Goal: Transaction & Acquisition: Purchase product/service

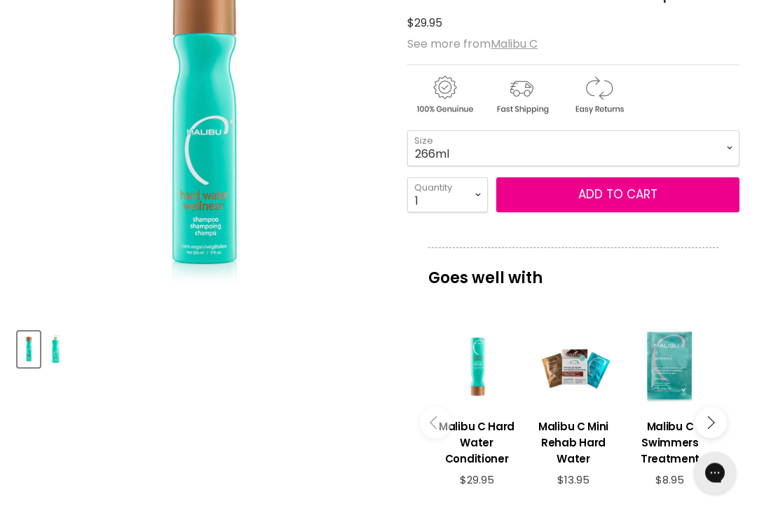
scroll to position [276, 0]
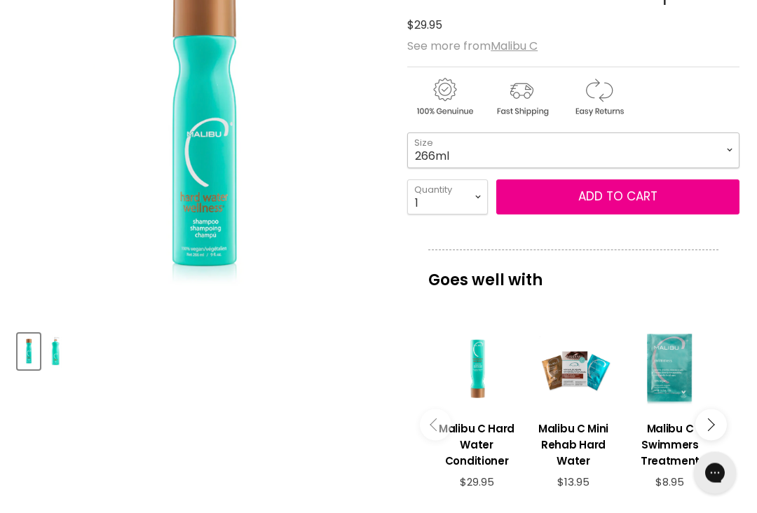
click at [730, 146] on select "266ml 1 Litre" at bounding box center [573, 150] width 332 height 35
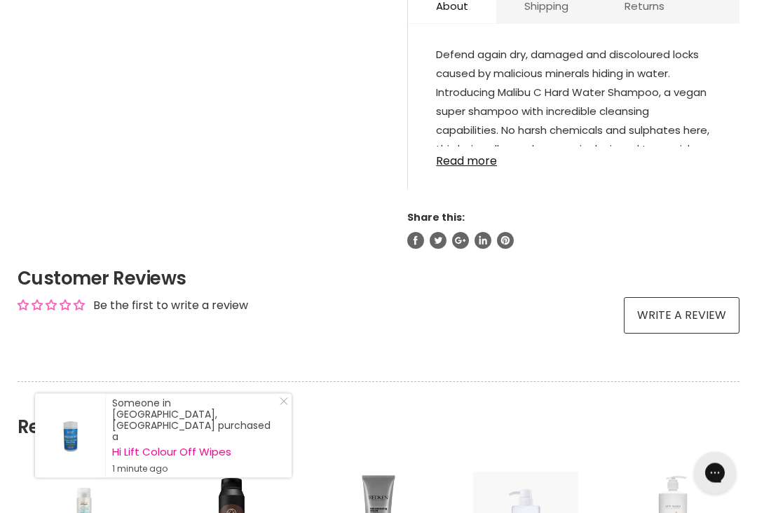
scroll to position [828, 0]
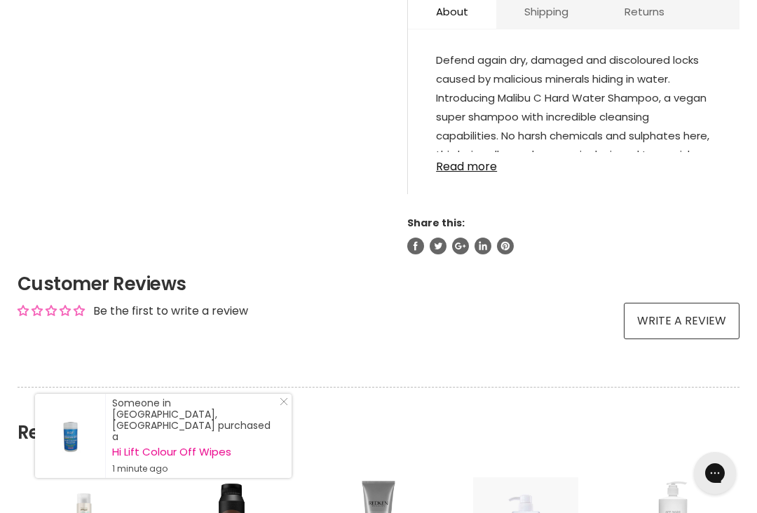
click at [483, 173] on link "Read more" at bounding box center [573, 162] width 275 height 21
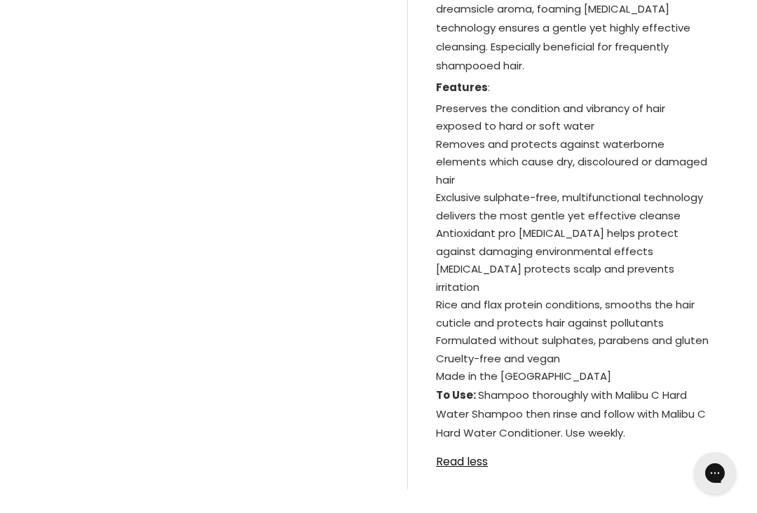
scroll to position [1013, 0]
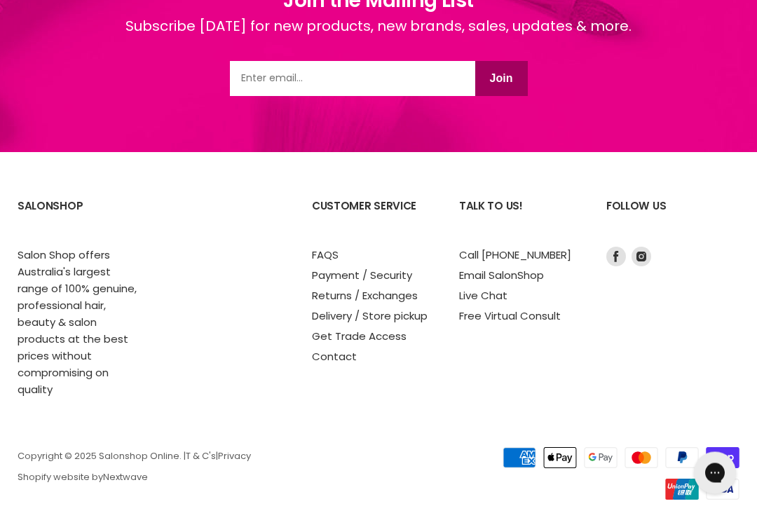
scroll to position [1999, 0]
click at [326, 323] on link "Delivery / Store pickup" at bounding box center [370, 316] width 116 height 15
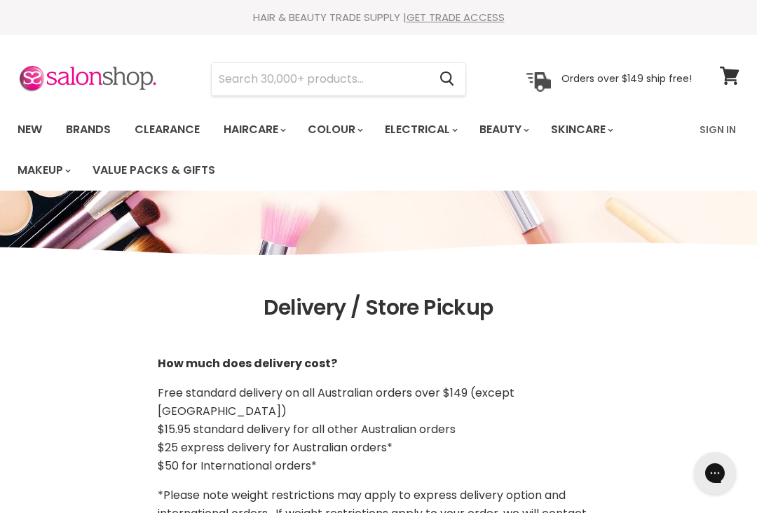
click at [223, 89] on input "Search" at bounding box center [320, 79] width 217 height 32
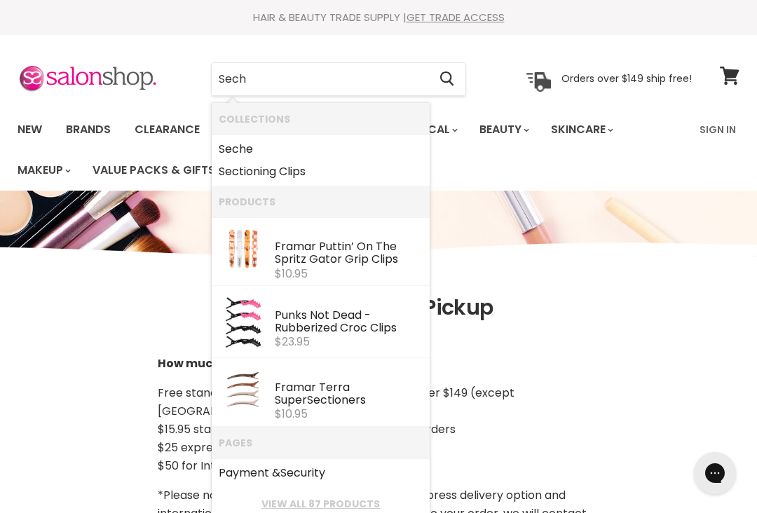
type input "Seche"
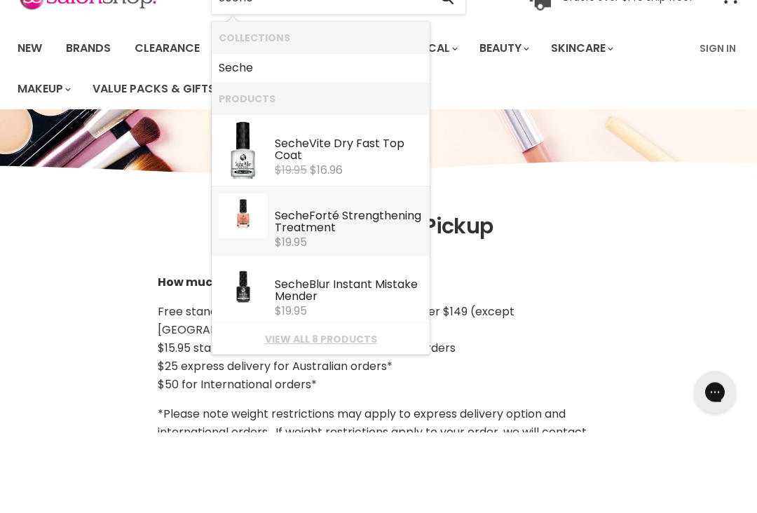
click at [291, 291] on div "Seche Forté Strengthening Treatment" at bounding box center [349, 304] width 148 height 27
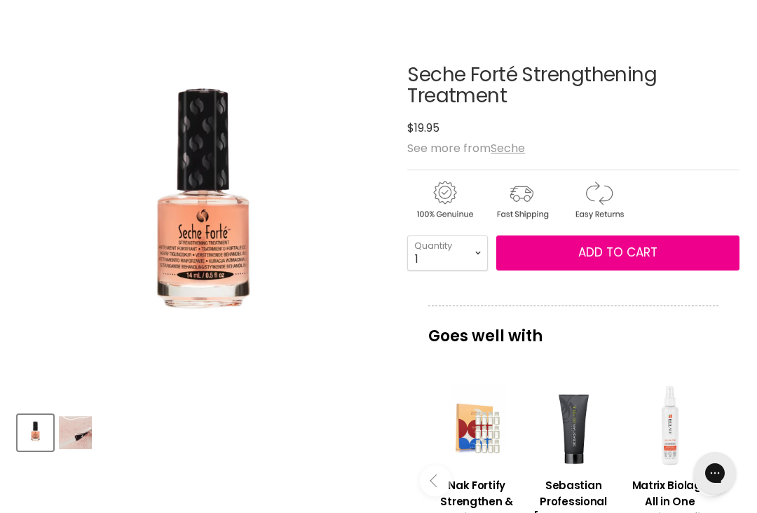
scroll to position [180, 0]
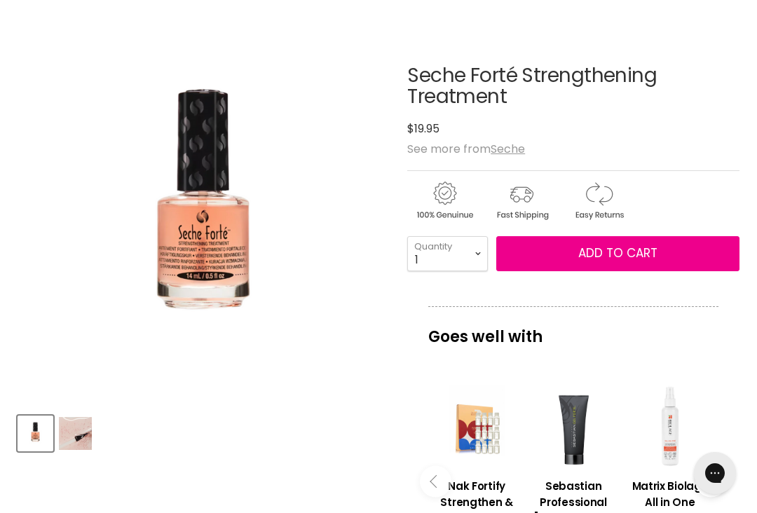
click at [627, 247] on span "Add to cart" at bounding box center [617, 253] width 79 height 17
click at [604, 243] on button "Add to cart" at bounding box center [617, 253] width 243 height 35
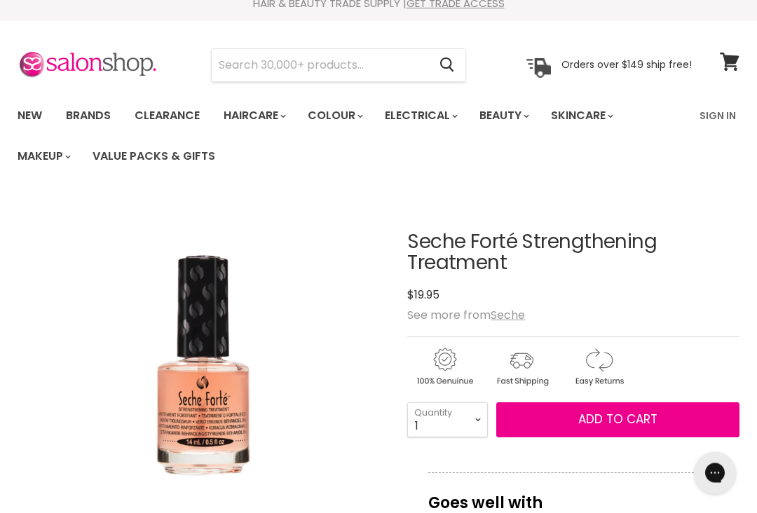
scroll to position [0, 0]
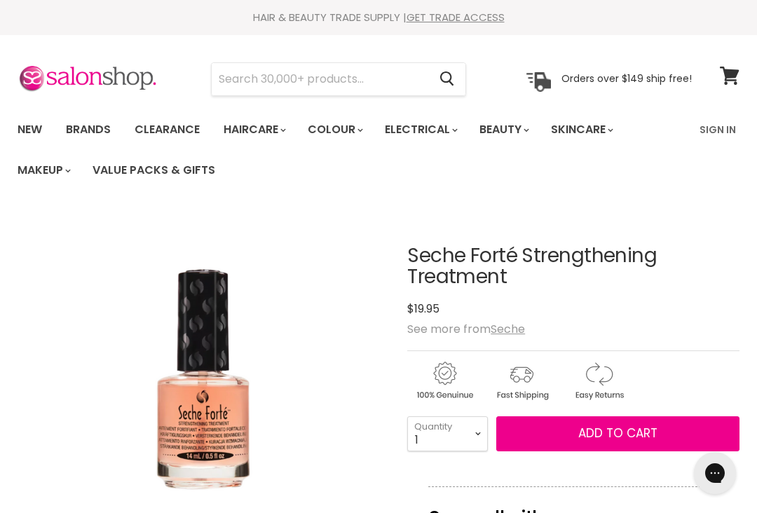
click at [730, 79] on icon at bounding box center [729, 76] width 19 height 18
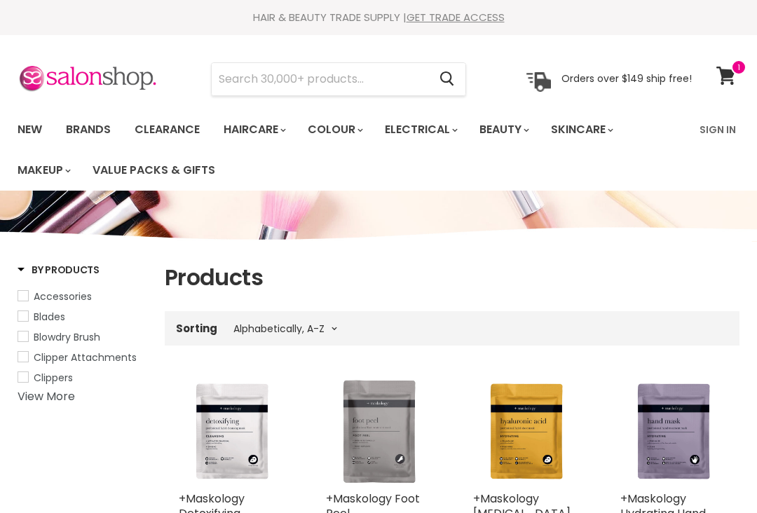
select select "title-ascending"
click at [219, 81] on input "Search" at bounding box center [320, 79] width 217 height 32
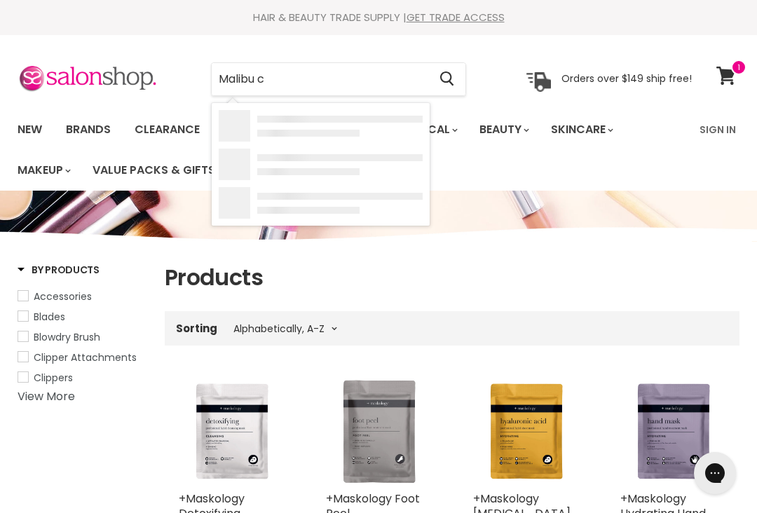
type input "Malibu c"
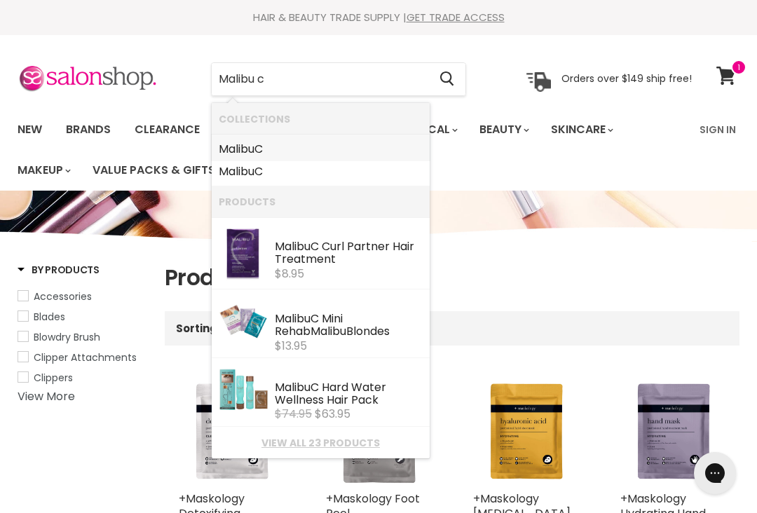
click at [235, 152] on b "Malibu" at bounding box center [237, 149] width 36 height 16
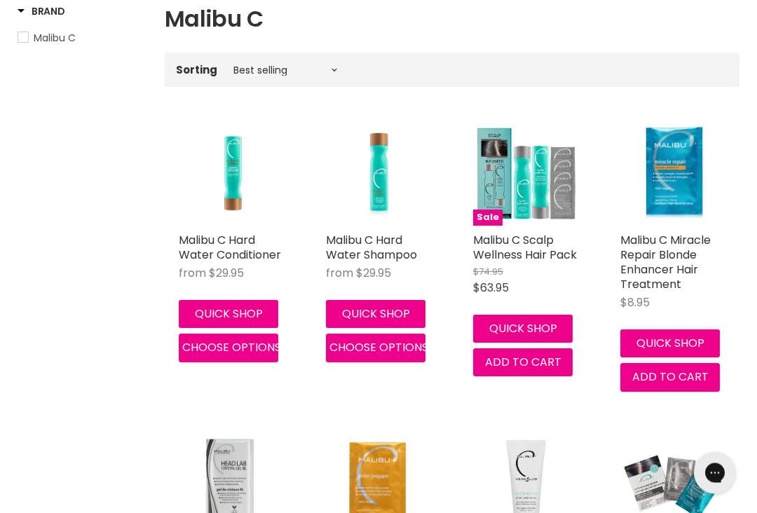
scroll to position [260, 0]
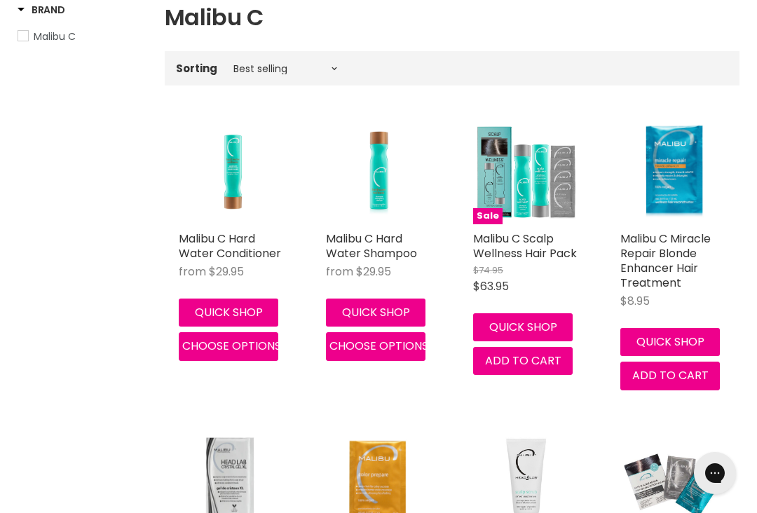
click at [354, 251] on link "Malibu C Hard Water Shampoo" at bounding box center [371, 246] width 91 height 31
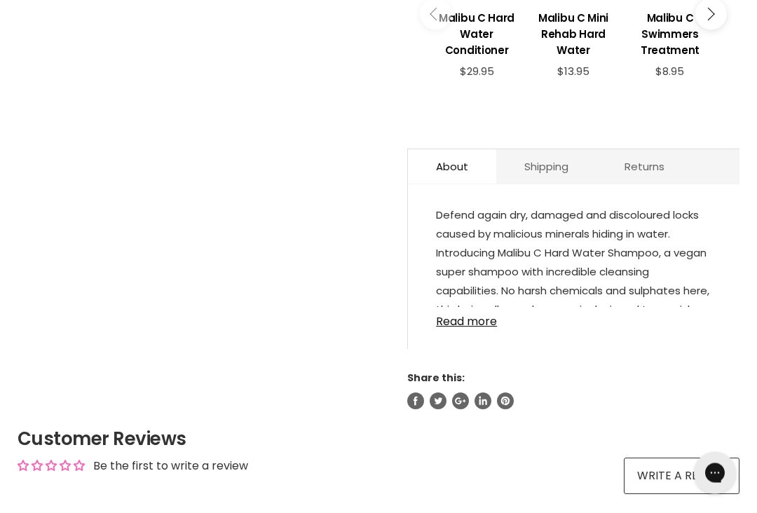
scroll to position [676, 0]
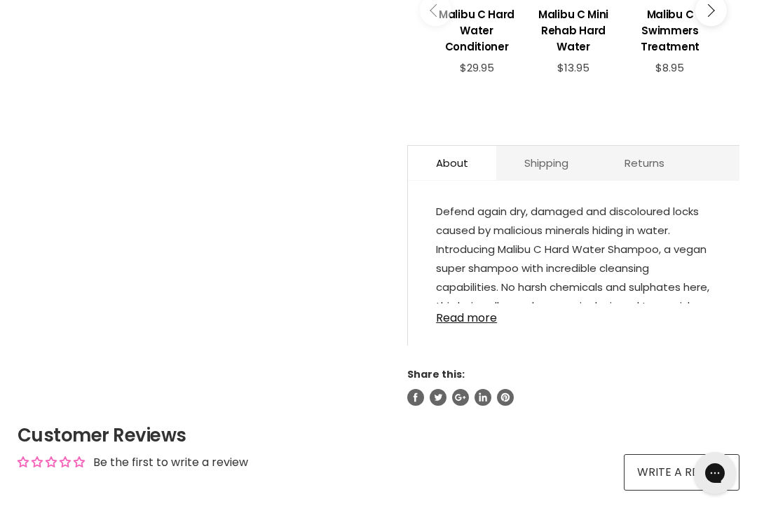
click at [480, 320] on link "Read more" at bounding box center [573, 313] width 275 height 21
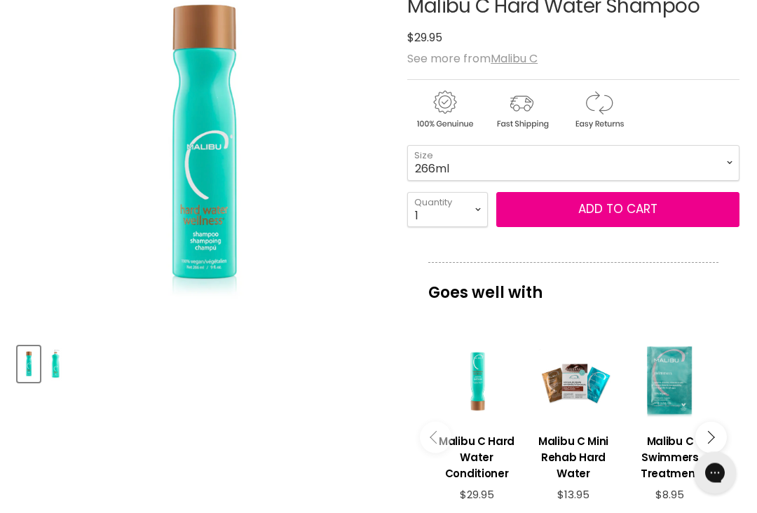
scroll to position [249, 0]
click at [620, 203] on span "Add to cart" at bounding box center [617, 208] width 79 height 17
click at [731, 160] on select "266ml 1 Litre" at bounding box center [573, 162] width 332 height 35
click at [629, 210] on span "Add to cart" at bounding box center [617, 208] width 79 height 17
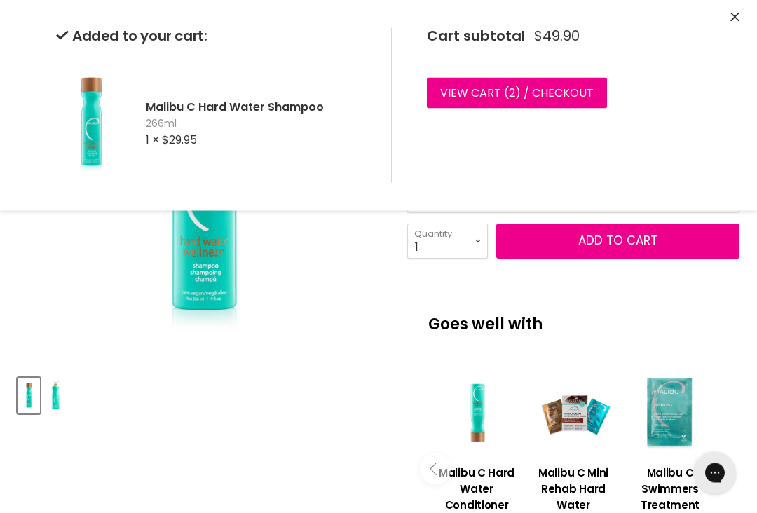
scroll to position [218, 0]
click at [567, 95] on link "View cart ( 2 ) / Checkout" at bounding box center [517, 93] width 180 height 31
